Goal: Check status: Check status

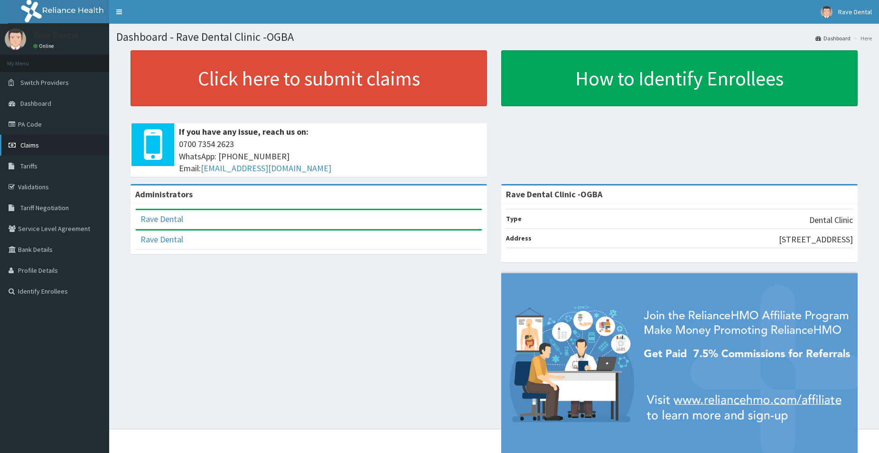
click at [29, 151] on link "Claims" at bounding box center [54, 145] width 109 height 21
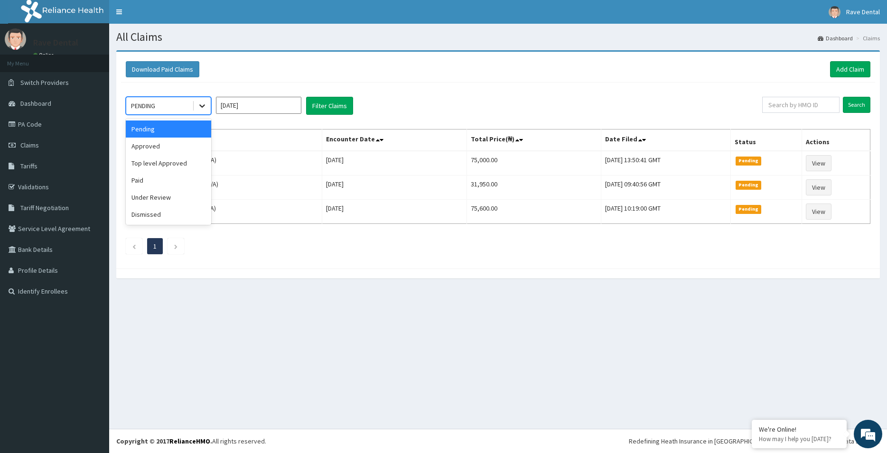
click at [202, 105] on icon at bounding box center [202, 105] width 9 height 9
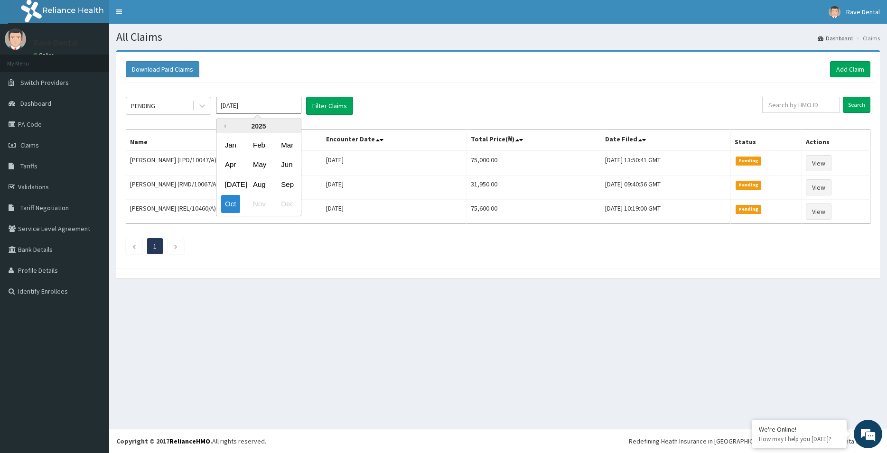
click at [285, 105] on input "[DATE]" at bounding box center [258, 105] width 85 height 17
click at [251, 185] on div "Aug" at bounding box center [258, 185] width 19 height 18
type input "[DATE]"
click at [330, 103] on button "Filter Claims" at bounding box center [329, 106] width 47 height 18
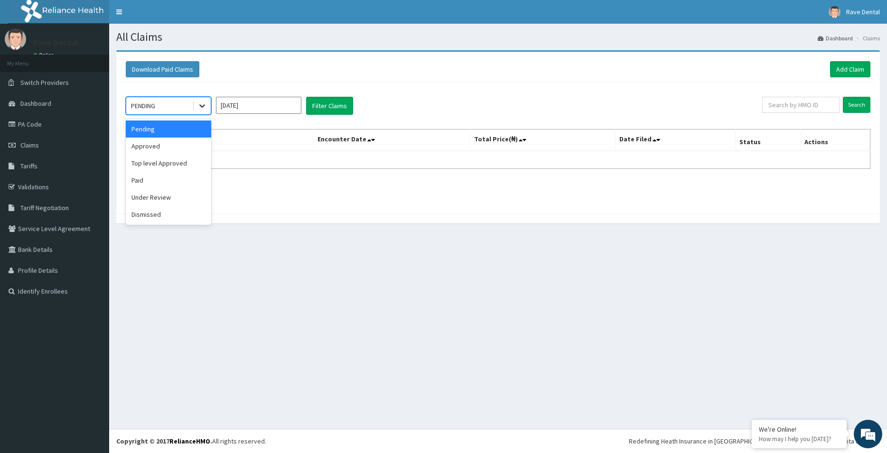
click at [198, 108] on icon at bounding box center [202, 105] width 9 height 9
click at [144, 180] on div "Paid" at bounding box center [168, 180] width 85 height 17
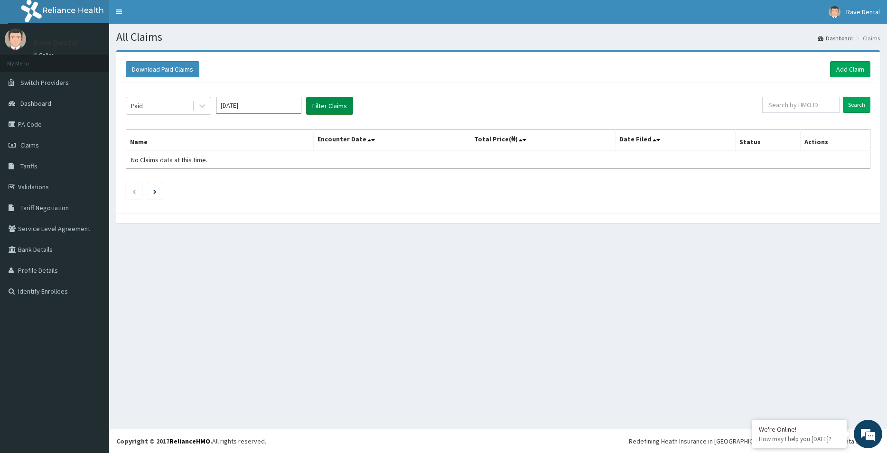
click at [344, 106] on button "Filter Claims" at bounding box center [329, 106] width 47 height 18
